Goal: Obtain resource: Obtain resource

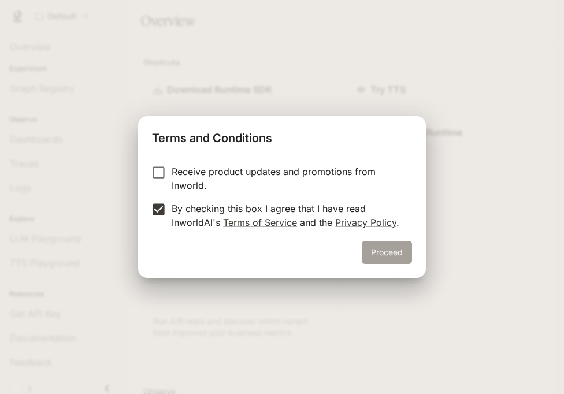
click at [390, 258] on button "Proceed" at bounding box center [387, 252] width 50 height 23
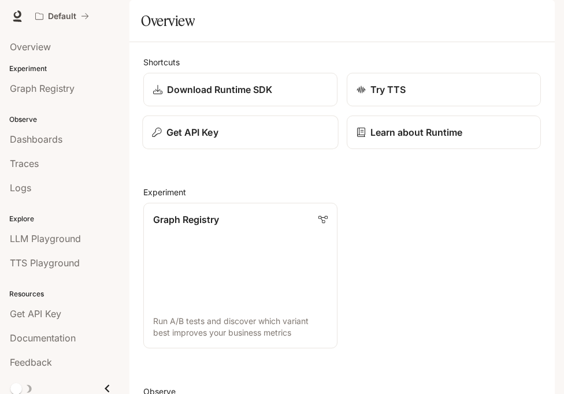
click at [272, 139] on div "Get API Key" at bounding box center [240, 132] width 176 height 14
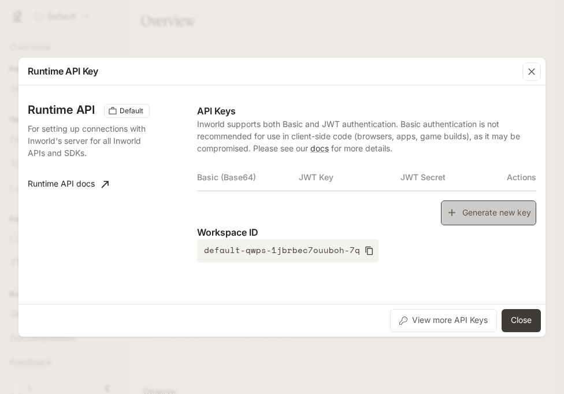
click at [466, 210] on button "Generate new key" at bounding box center [488, 213] width 95 height 25
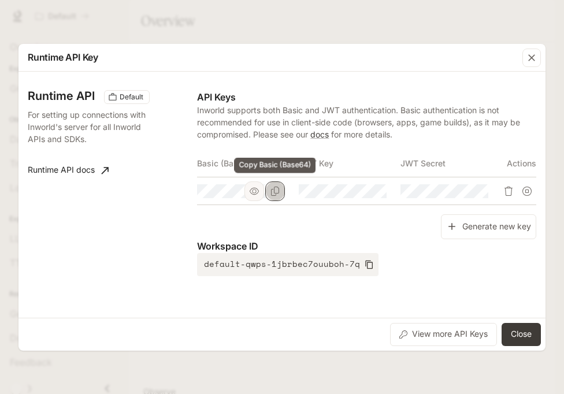
click at [280, 189] on button "Copy Basic (Base64)" at bounding box center [275, 191] width 20 height 20
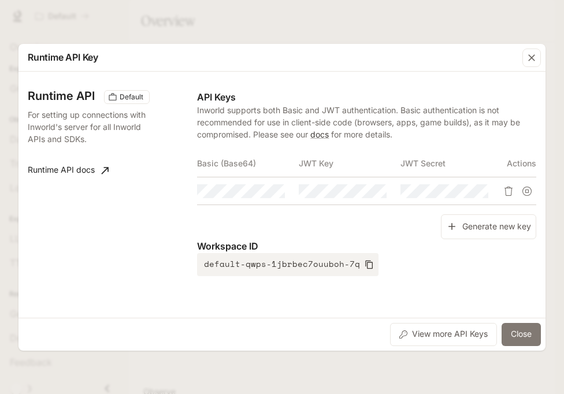
click at [512, 340] on button "Close" at bounding box center [521, 334] width 39 height 23
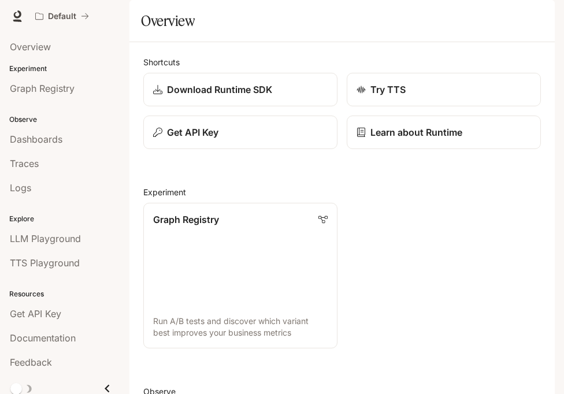
click at [530, 21] on button "button" at bounding box center [538, 16] width 23 height 23
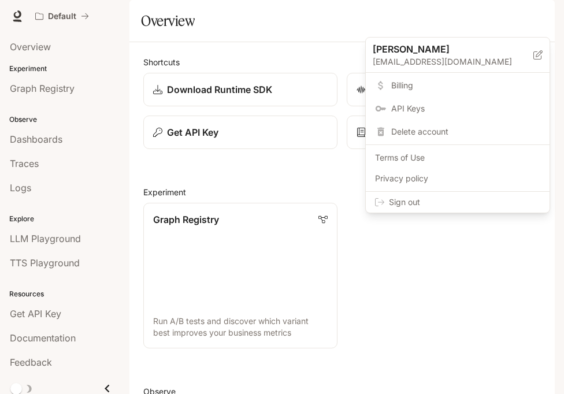
click at [506, 199] on span "Sign out" at bounding box center [464, 203] width 151 height 12
